Goal: Information Seeking & Learning: Learn about a topic

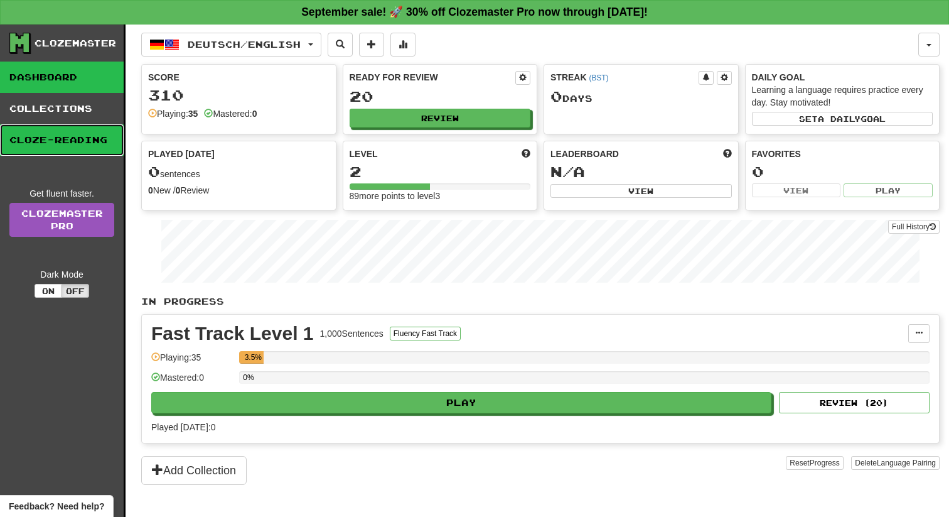
click at [63, 134] on link "Cloze-Reading" at bounding box center [62, 139] width 124 height 31
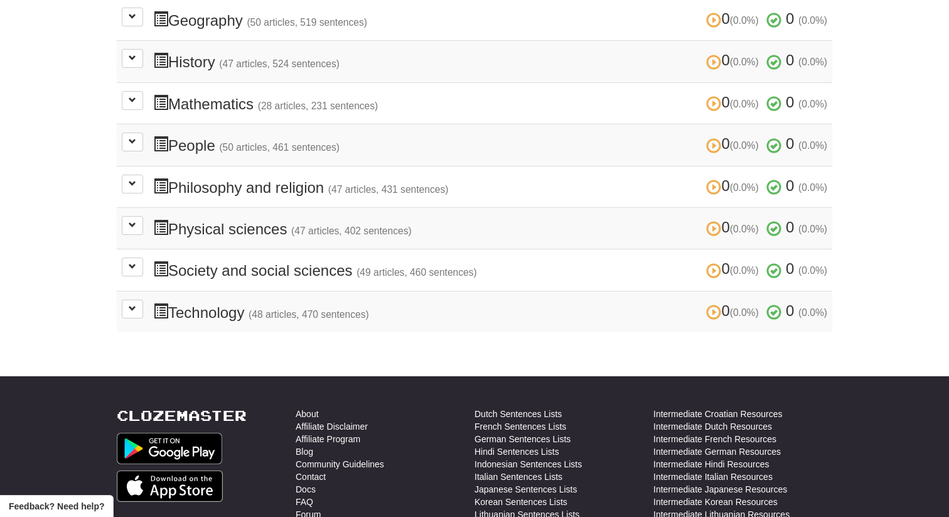
scroll to position [477, 0]
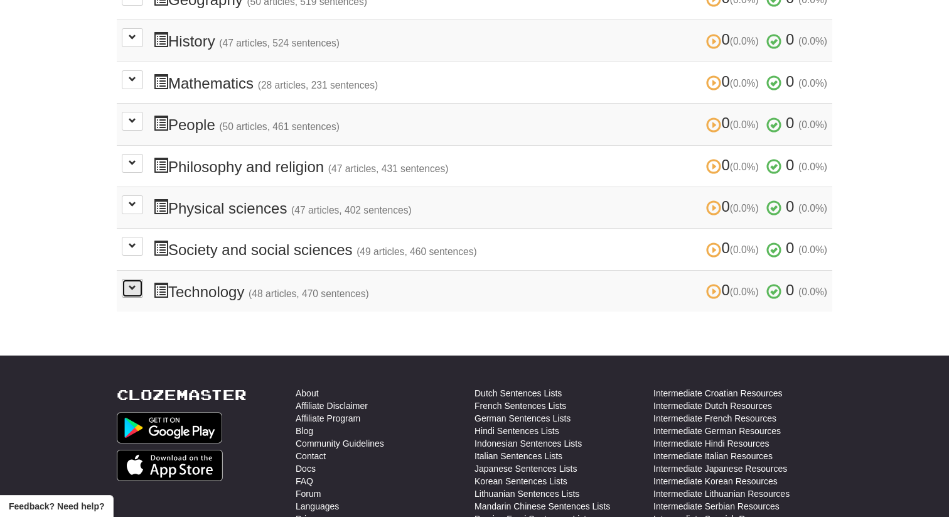
click at [126, 279] on button at bounding box center [132, 288] width 21 height 19
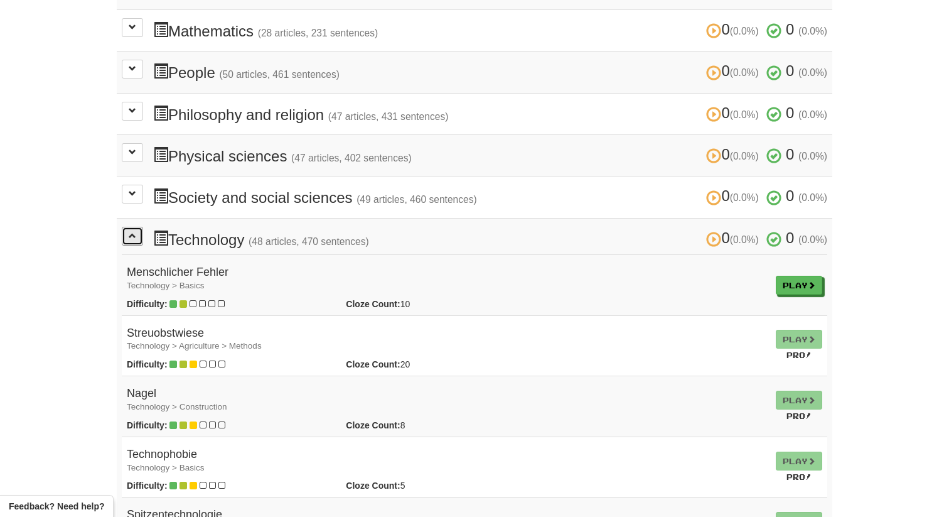
scroll to position [551, 0]
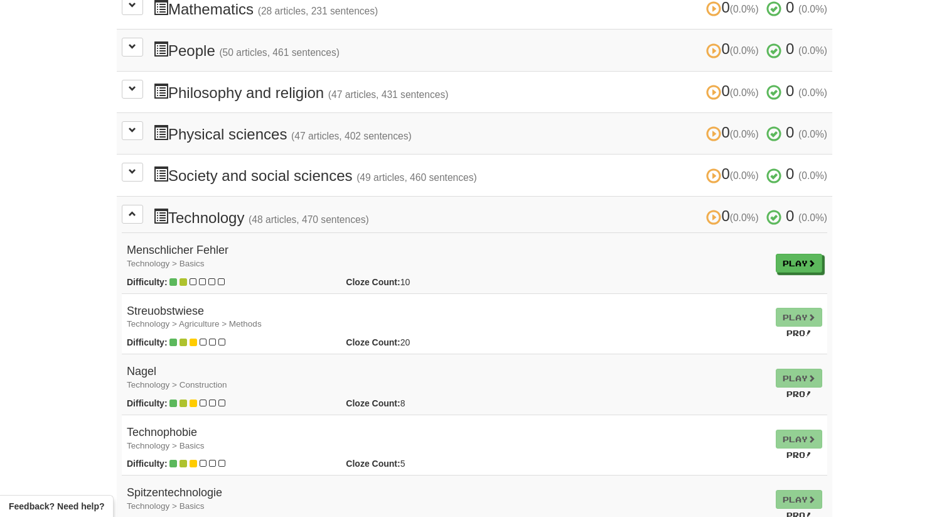
click at [212, 244] on h4 "Menschlicher Fehler Technology > Basics" at bounding box center [446, 256] width 639 height 25
click at [279, 256] on h4 "Menschlicher Fehler Technology > Basics" at bounding box center [446, 256] width 639 height 25
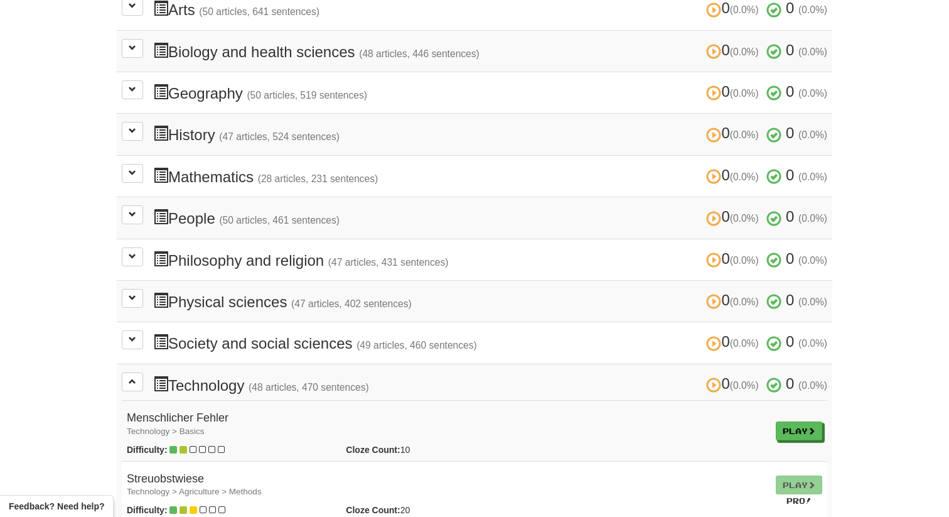
scroll to position [377, 0]
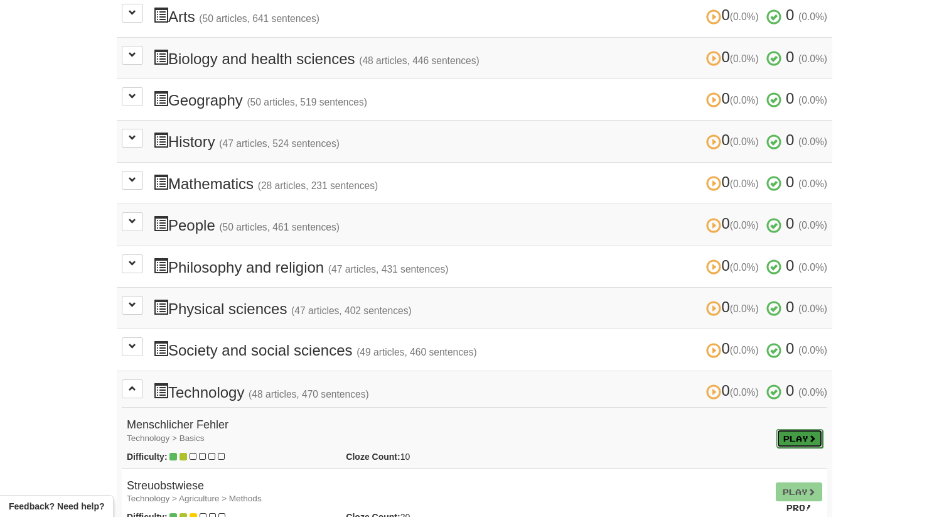
click at [795, 429] on link "Play" at bounding box center [800, 438] width 46 height 19
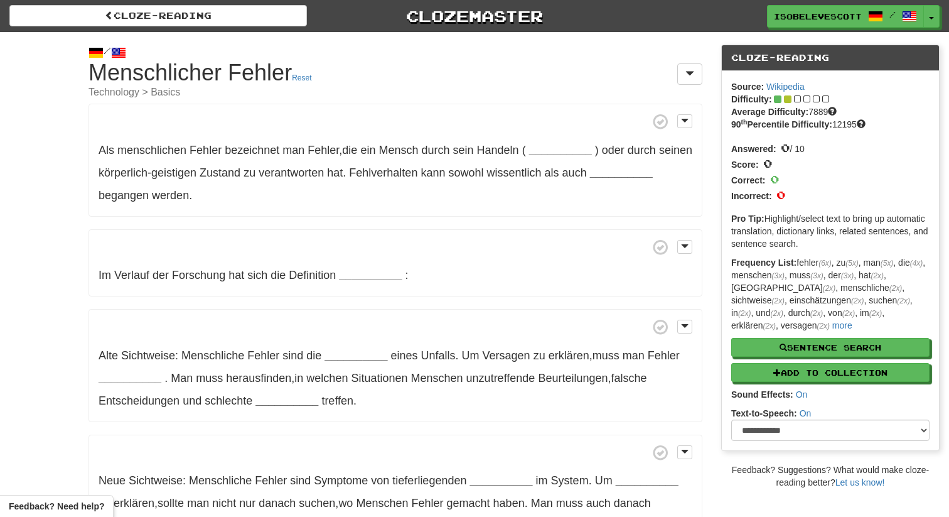
click at [259, 75] on h1 "Cloze-Reading Menschlicher Fehler Reset Technology > Basics" at bounding box center [396, 79] width 614 height 38
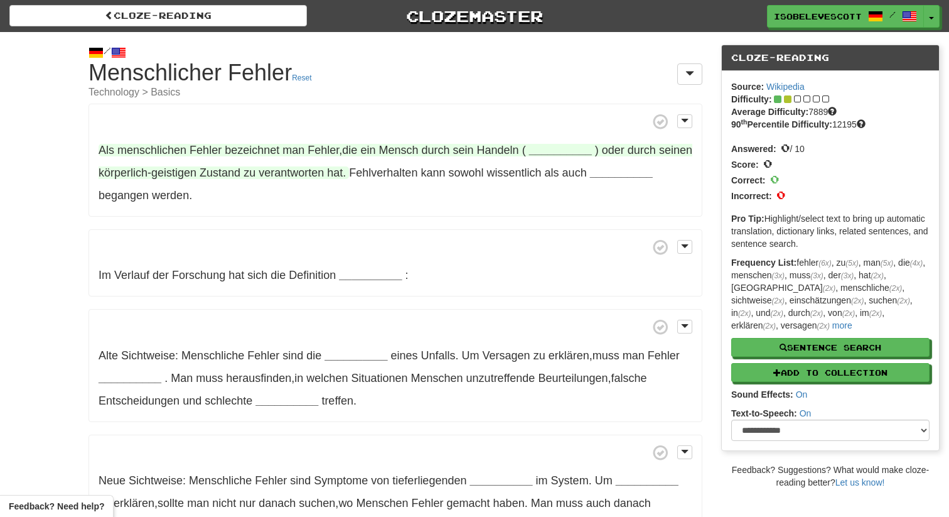
click at [180, 148] on span "menschlichen" at bounding box center [151, 150] width 69 height 13
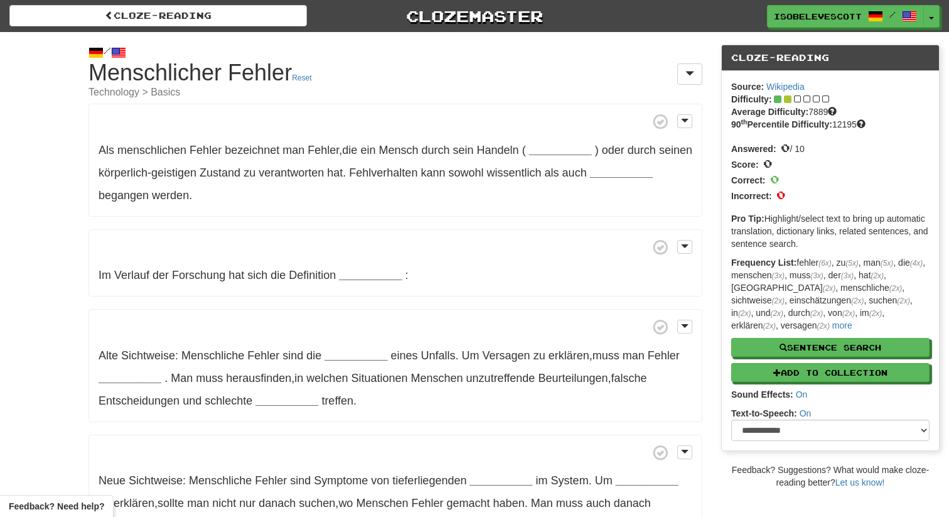
click at [330, 180] on p "Als menschlichen Fehler bezeichnet man [PERSON_NAME] , die ein Mensch durch sei…" at bounding box center [396, 160] width 614 height 113
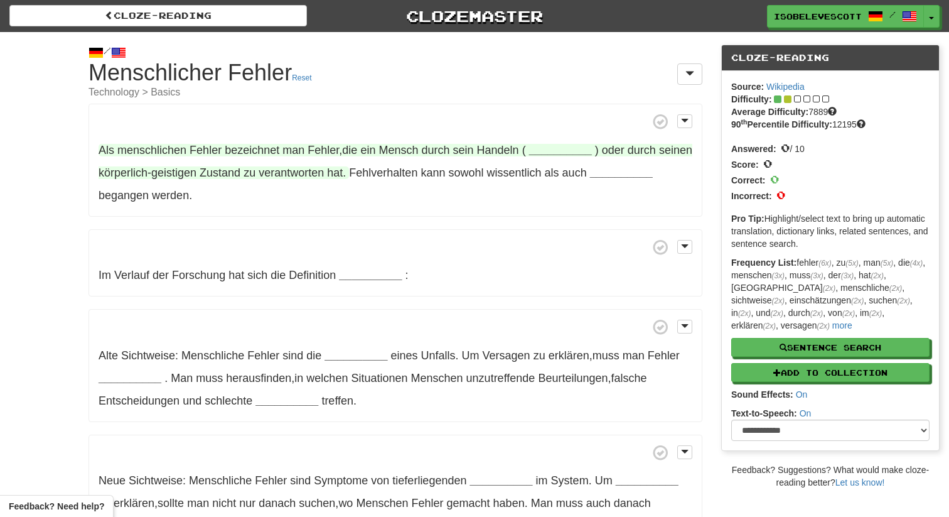
click at [330, 177] on span ") oder durch seinen körperlich-geistigen Zustand zu verantworten hat ." at bounding box center [396, 161] width 594 height 35
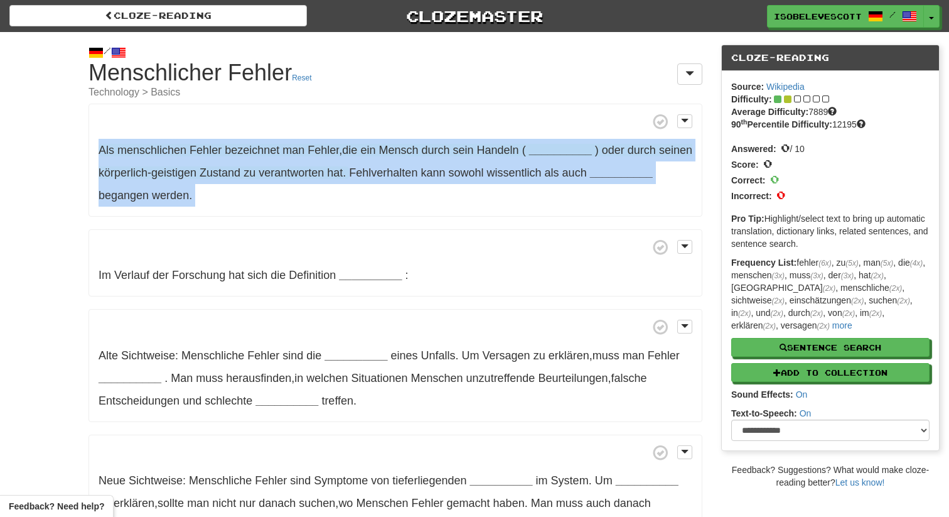
click at [330, 177] on span ") oder durch seinen körperlich-geistigen Zustand zu verantworten hat ." at bounding box center [396, 161] width 594 height 35
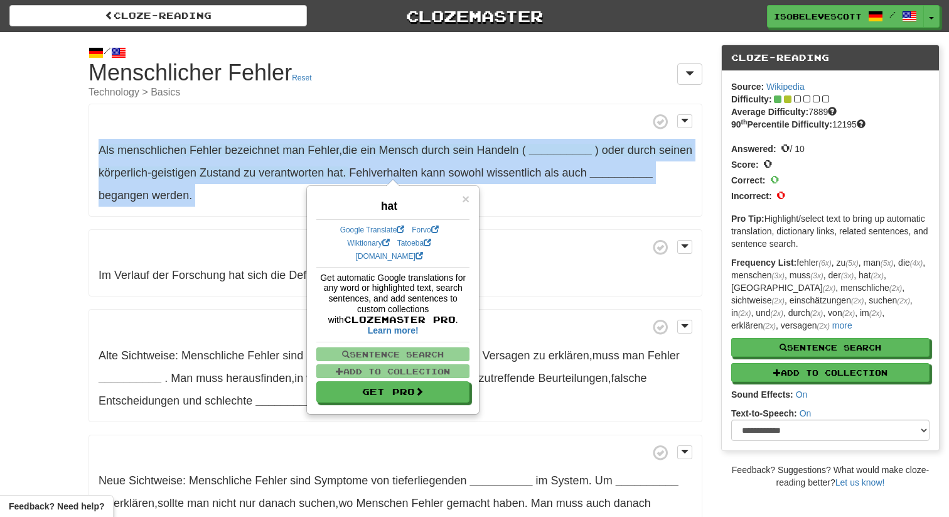
click at [330, 177] on span ") oder durch seinen körperlich-geistigen Zustand zu verantworten hat ." at bounding box center [396, 161] width 594 height 35
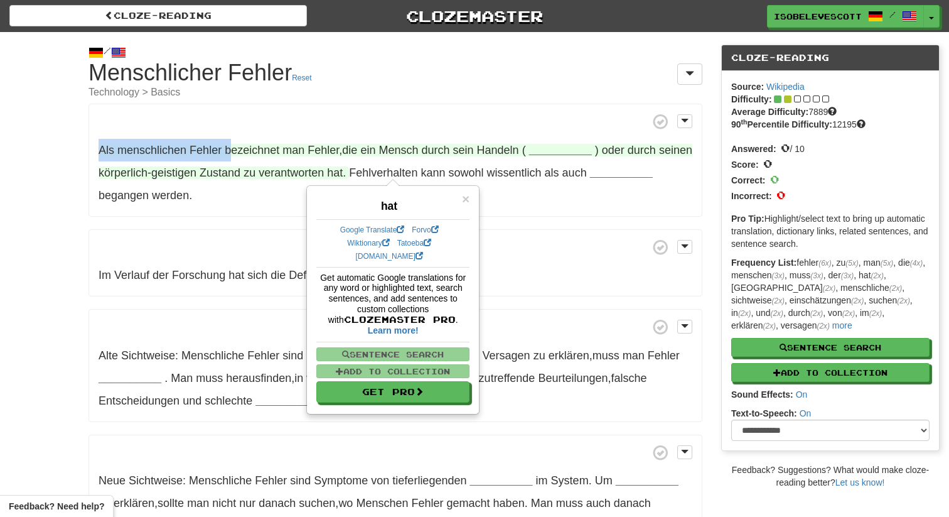
drag, startPoint x: 102, startPoint y: 148, endPoint x: 228, endPoint y: 143, distance: 126.3
click at [228, 144] on span "Als menschlichen Fehler bezeichnet man [PERSON_NAME] , die ein Mensch durch sei…" at bounding box center [313, 150] width 428 height 13
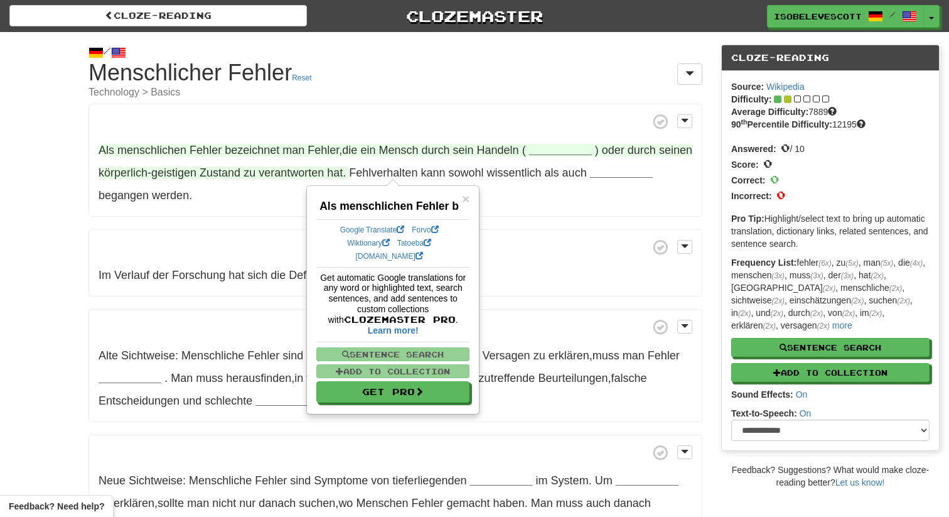
click at [245, 182] on p "Als menschlichen Fehler bezeichnet man [PERSON_NAME] , die ein Mensch durch sei…" at bounding box center [396, 160] width 614 height 113
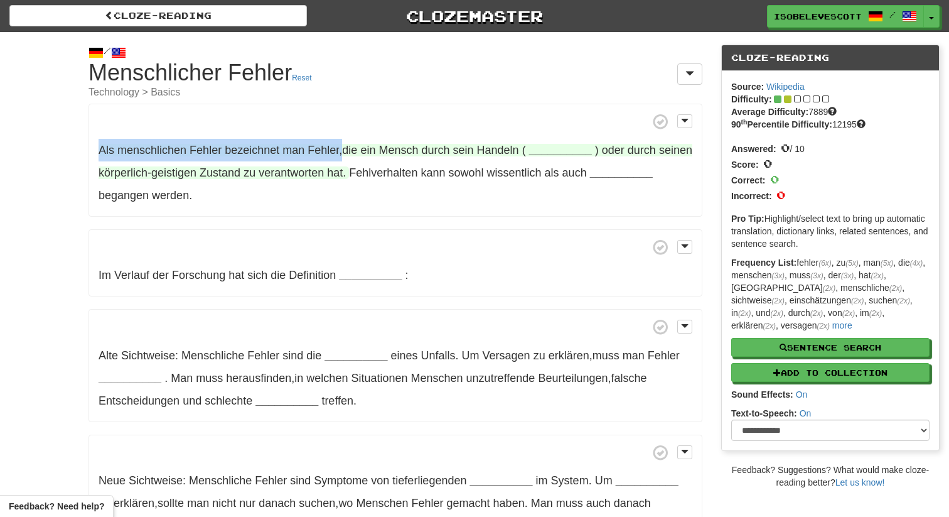
drag, startPoint x: 99, startPoint y: 148, endPoint x: 340, endPoint y: 144, distance: 241.2
click at [340, 144] on span "Als menschlichen Fehler bezeichnet man [PERSON_NAME] , die ein Mensch durch sei…" at bounding box center [313, 150] width 428 height 13
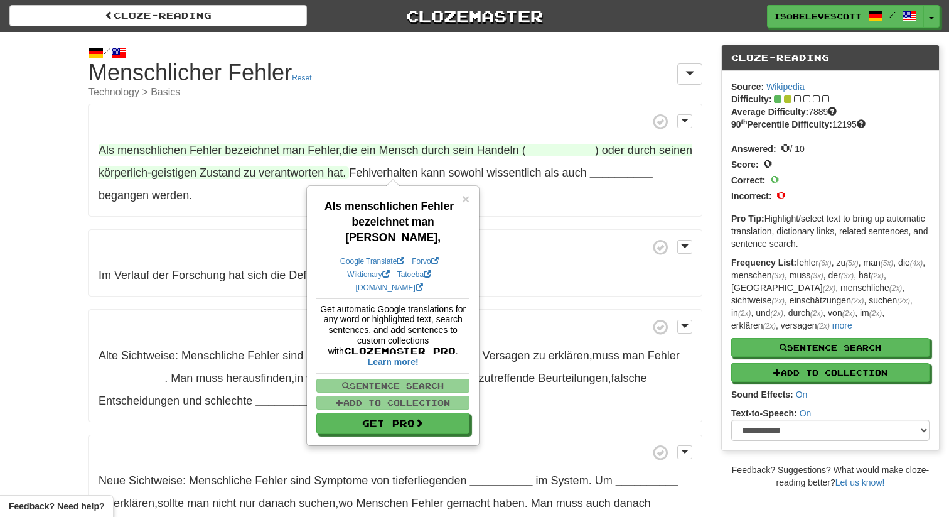
click at [124, 146] on span "menschlichen" at bounding box center [151, 150] width 69 height 13
drag, startPoint x: 120, startPoint y: 148, endPoint x: 187, endPoint y: 149, distance: 66.6
click at [187, 149] on span "Als menschlichen Fehler bezeichnet man [PERSON_NAME] , die ein Mensch durch sei…" at bounding box center [313, 150] width 428 height 13
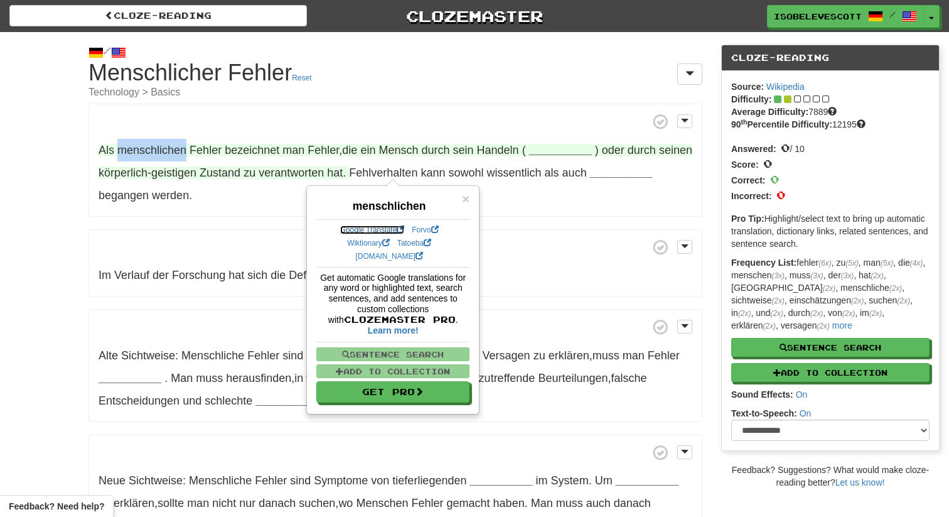
click at [374, 227] on link "Google Translate" at bounding box center [372, 229] width 65 height 9
